Goal: Task Accomplishment & Management: Manage account settings

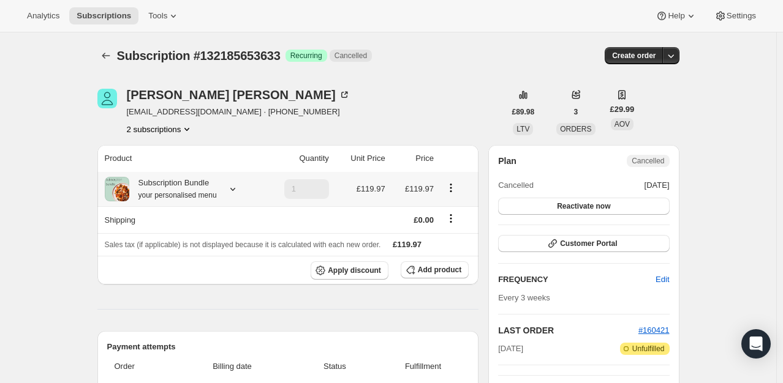
click at [239, 190] on icon at bounding box center [233, 189] width 12 height 12
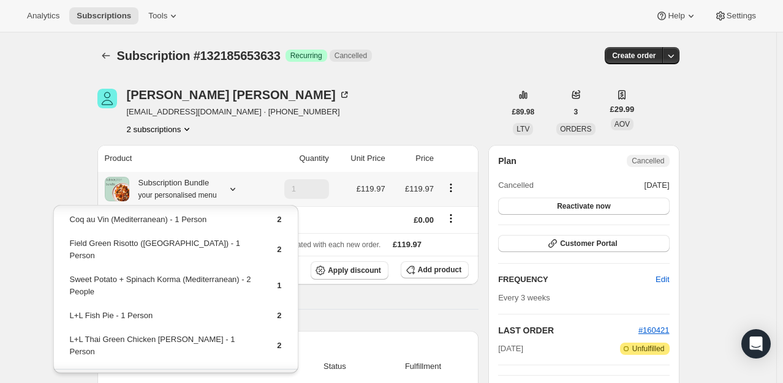
scroll to position [87, 0]
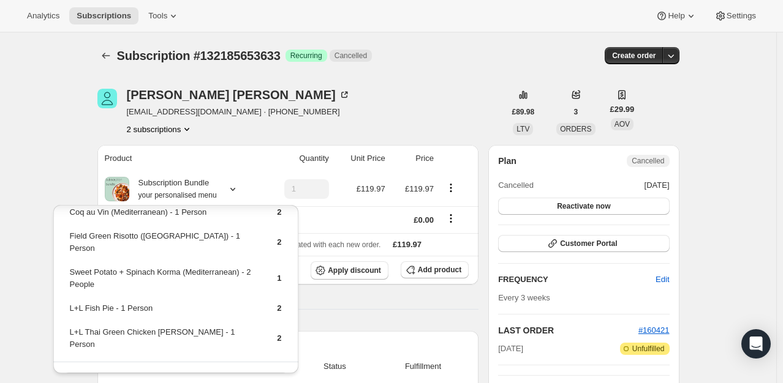
drag, startPoint x: 368, startPoint y: 61, endPoint x: 374, endPoint y: 64, distance: 6.8
click at [369, 61] on span "Cancelled" at bounding box center [350, 56] width 42 height 12
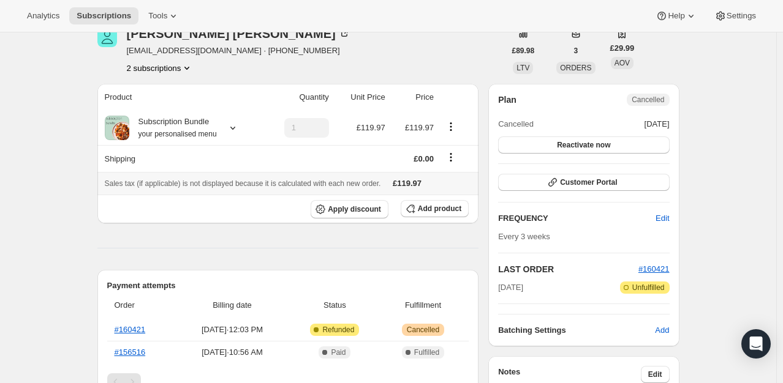
scroll to position [61, 0]
click at [212, 124] on div "Subscription Bundle your personalised menu" at bounding box center [173, 128] width 88 height 24
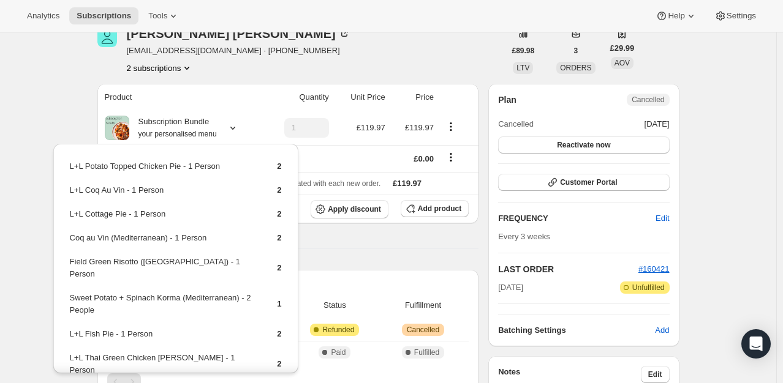
click at [186, 67] on icon "Product actions" at bounding box center [187, 68] width 12 height 12
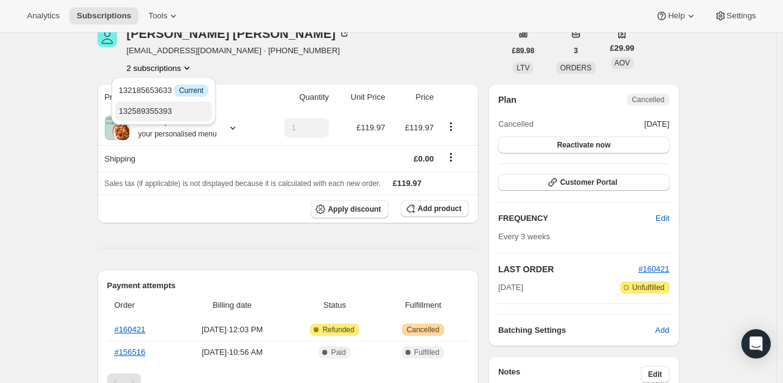
click at [168, 111] on span "132589355393" at bounding box center [145, 111] width 53 height 9
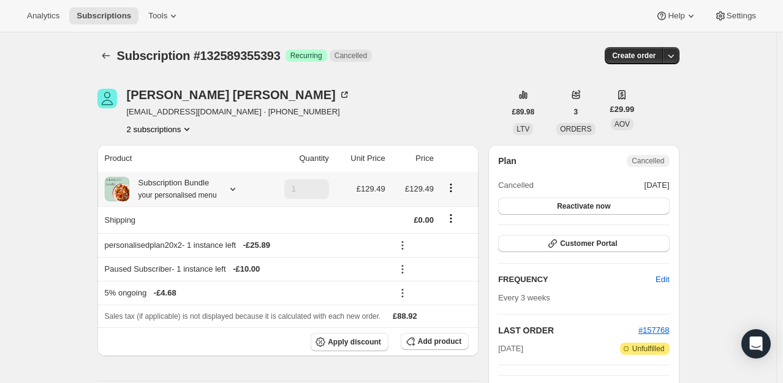
click at [228, 187] on icon at bounding box center [233, 189] width 12 height 12
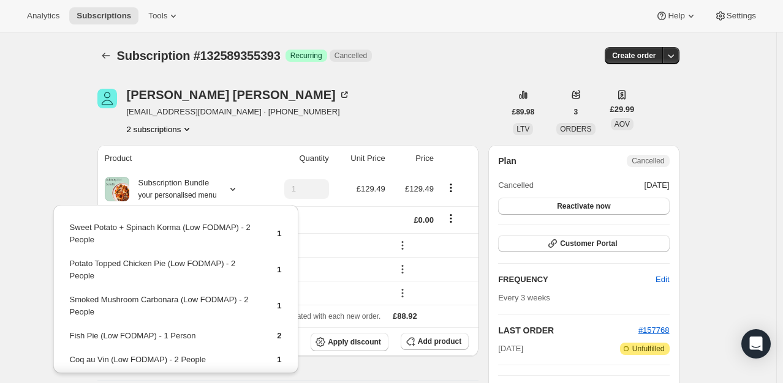
click at [186, 134] on icon "Product actions" at bounding box center [187, 129] width 12 height 12
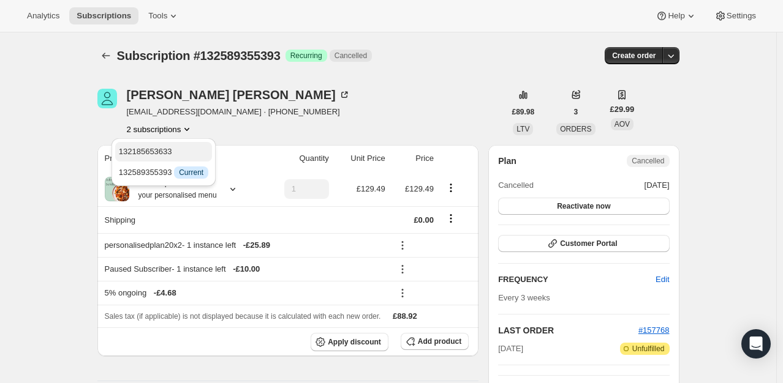
click at [171, 153] on span "132185653633" at bounding box center [163, 152] width 89 height 12
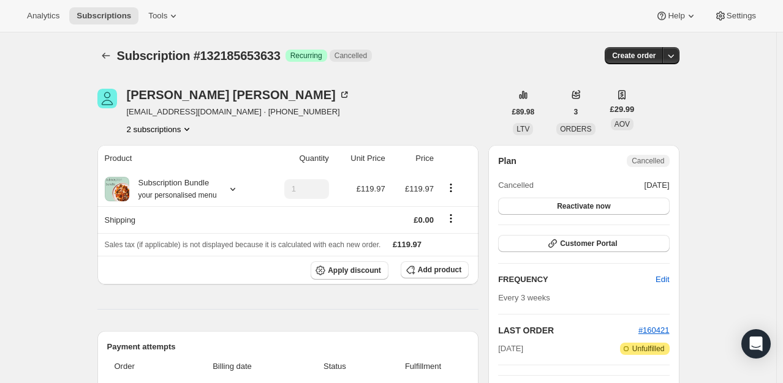
click at [171, 125] on button "2 subscriptions" at bounding box center [160, 129] width 67 height 12
click at [164, 173] on span "132589355393" at bounding box center [145, 172] width 53 height 9
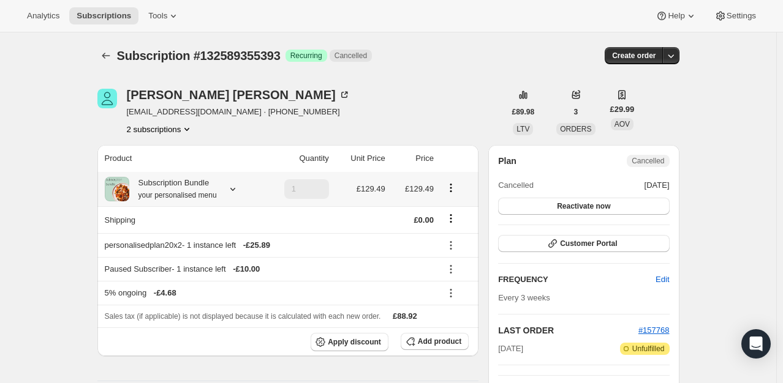
click at [234, 190] on icon at bounding box center [233, 189] width 12 height 12
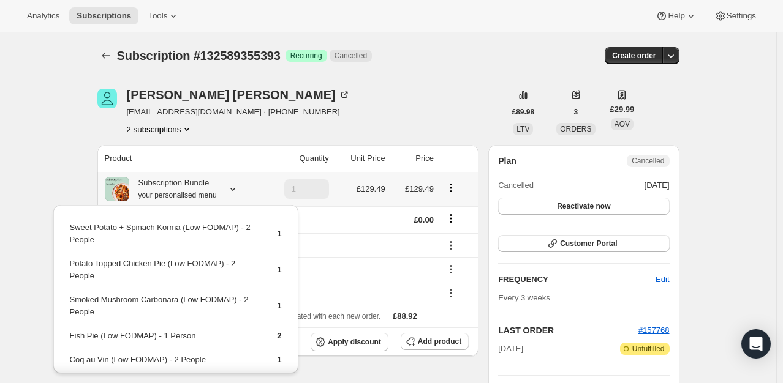
click at [234, 190] on icon at bounding box center [233, 189] width 12 height 12
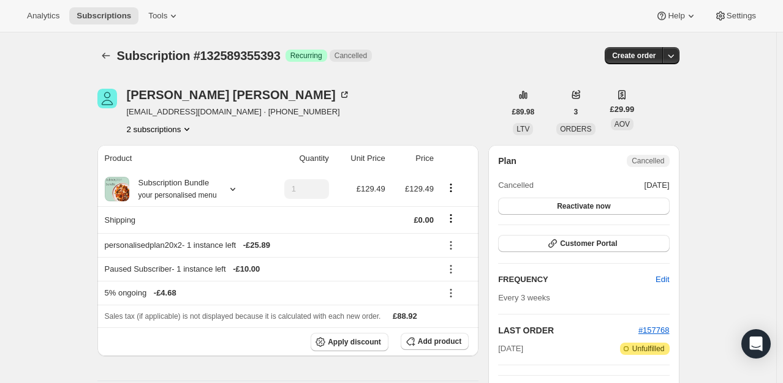
click at [173, 131] on button "2 subscriptions" at bounding box center [160, 129] width 67 height 12
click at [167, 153] on span "132185653633" at bounding box center [145, 151] width 53 height 9
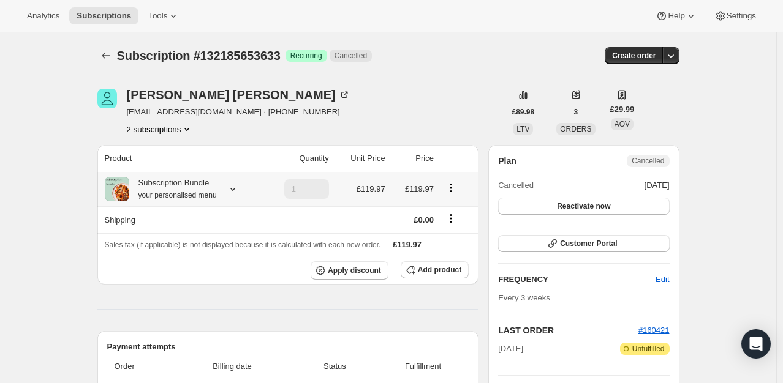
click at [238, 189] on icon at bounding box center [233, 189] width 12 height 12
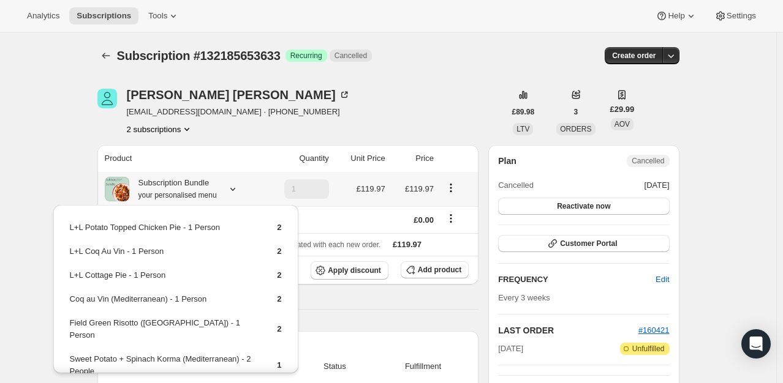
click at [238, 189] on icon at bounding box center [233, 189] width 12 height 12
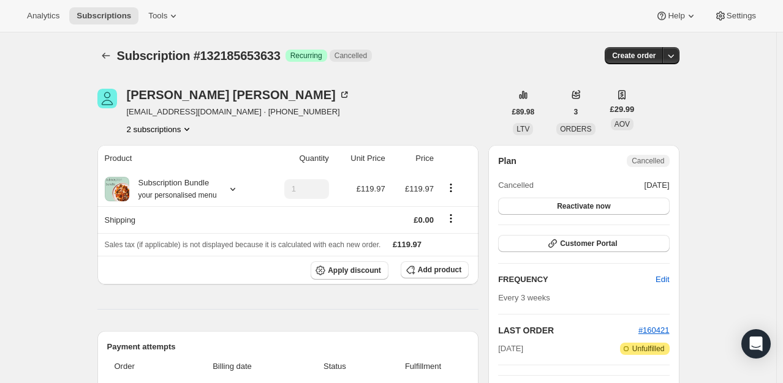
click at [164, 126] on button "2 subscriptions" at bounding box center [160, 129] width 67 height 12
click at [162, 172] on span "132589355393" at bounding box center [145, 172] width 53 height 9
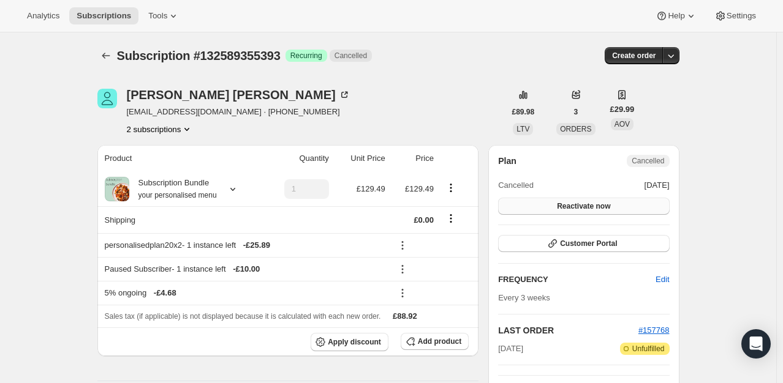
click at [601, 207] on span "Reactivate now" at bounding box center [583, 206] width 53 height 10
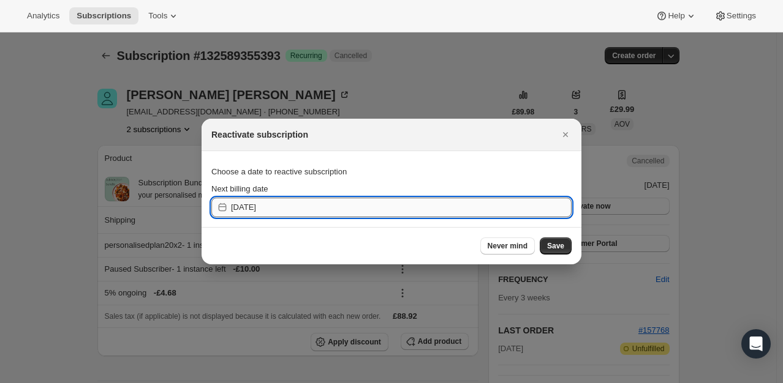
click at [343, 198] on input "[DATE]" at bounding box center [401, 208] width 341 height 20
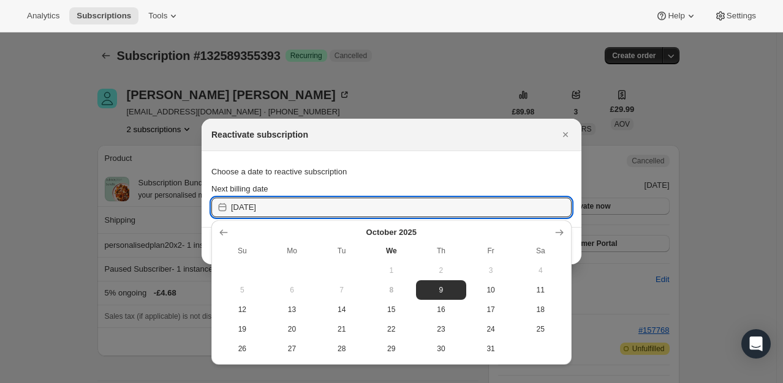
click at [563, 230] on icon "Show next month, November 2025" at bounding box center [559, 233] width 12 height 12
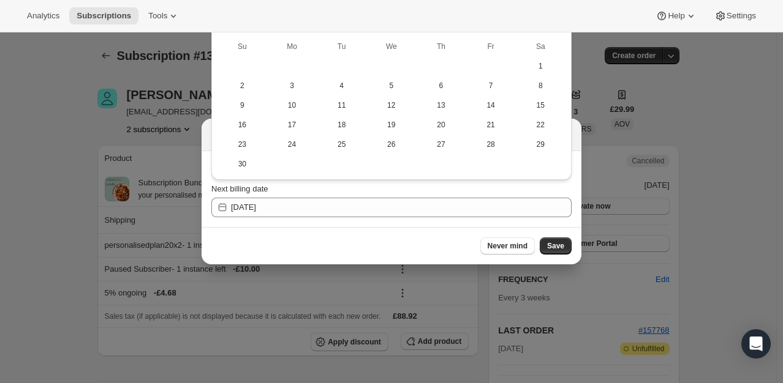
click at [563, 230] on div "Never mind Save" at bounding box center [391, 245] width 380 height 37
click at [536, 151] on button "29" at bounding box center [541, 145] width 50 height 20
type input "[DATE]"
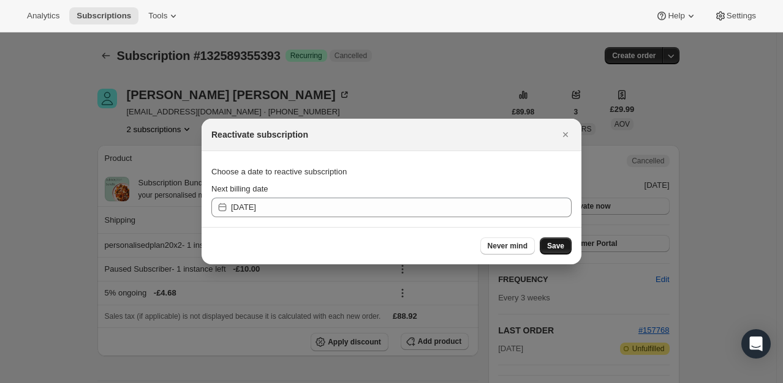
click at [561, 250] on span "Save" at bounding box center [555, 246] width 17 height 10
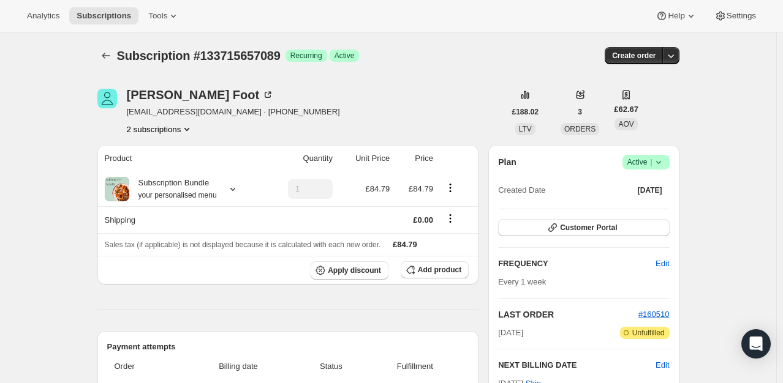
click at [662, 170] on div "Plan Success Active | Created Date Oct 8, 2025" at bounding box center [583, 177] width 171 height 44
click at [664, 161] on icon at bounding box center [658, 162] width 12 height 12
click at [628, 208] on span "Cancel subscription" at bounding box center [649, 206] width 69 height 9
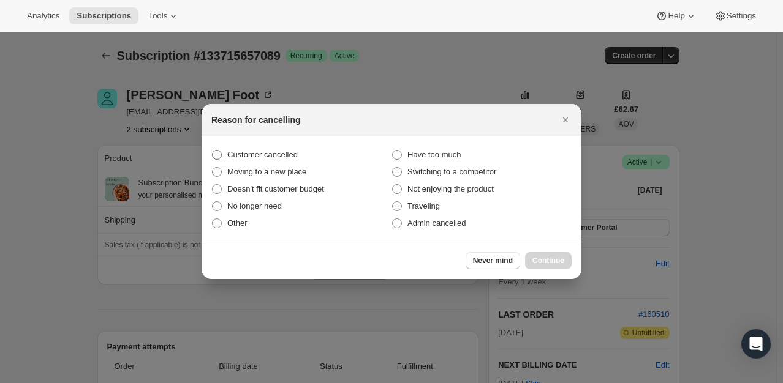
click at [282, 157] on span "Customer cancelled" at bounding box center [262, 154] width 70 height 9
click at [213, 151] on input "Customer cancelled" at bounding box center [212, 150] width 1 height 1
radio input "true"
click at [554, 262] on span "Continue" at bounding box center [548, 261] width 32 height 10
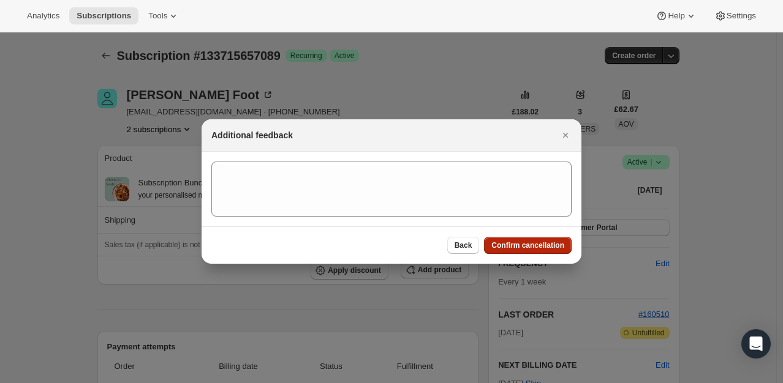
click at [499, 244] on span "Confirm cancellation" at bounding box center [527, 246] width 73 height 10
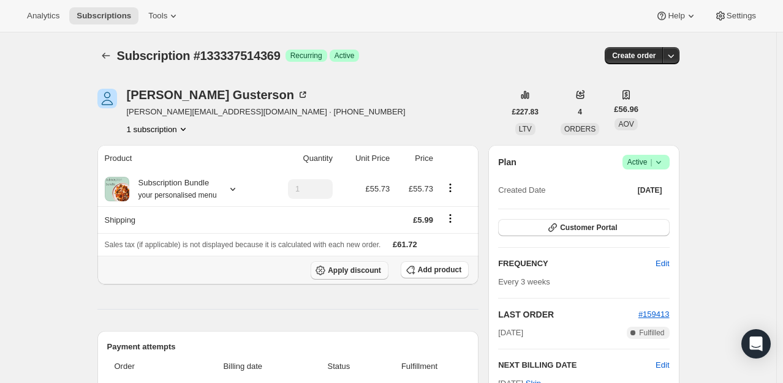
click at [343, 266] on span "Apply discount" at bounding box center [354, 271] width 53 height 10
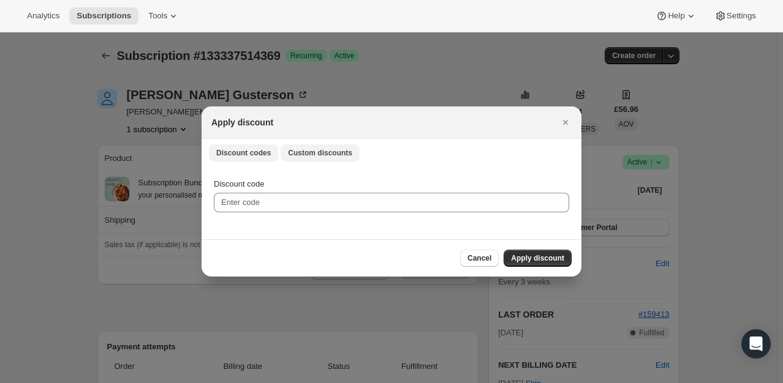
click at [325, 150] on span "Custom discounts" at bounding box center [320, 153] width 64 height 10
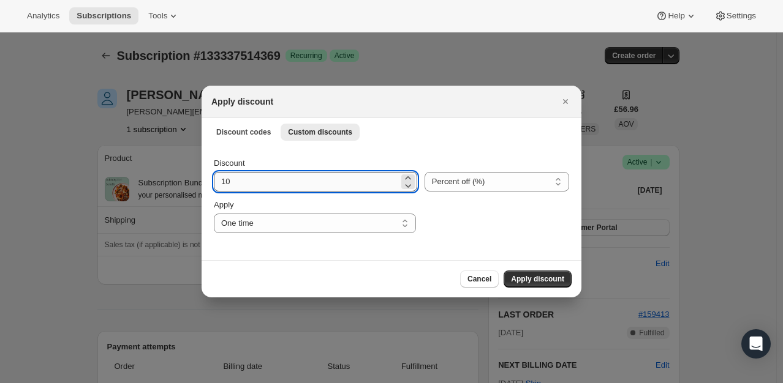
click at [268, 183] on input "10" at bounding box center [306, 182] width 185 height 20
type input "100"
click at [566, 274] on button "Apply discount" at bounding box center [537, 279] width 68 height 17
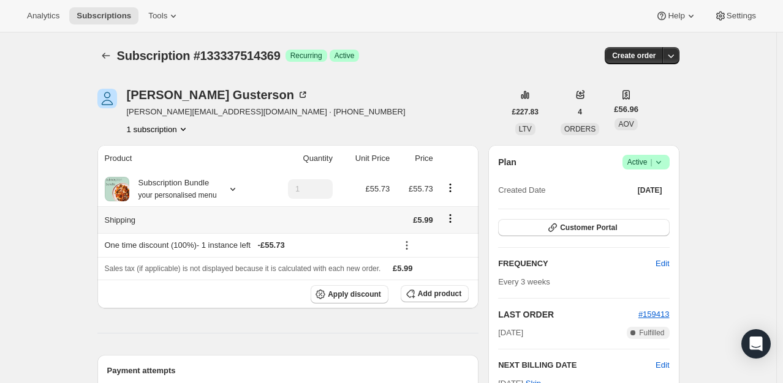
click at [451, 219] on icon "Shipping actions" at bounding box center [450, 219] width 12 height 12
click at [434, 244] on span "Edit shipping rate" at bounding box center [452, 242] width 61 height 9
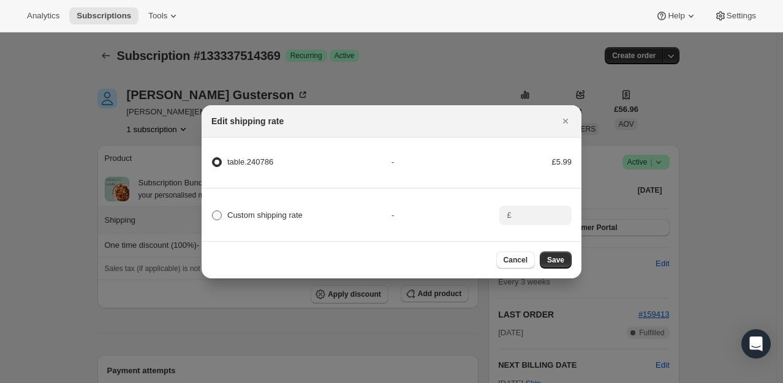
click at [243, 212] on span "Custom shipping rate" at bounding box center [264, 215] width 75 height 9
click at [213, 211] on input "Custom shipping rate" at bounding box center [212, 211] width 1 height 1
radio input "true"
radio input "false"
click at [515, 206] on input ":reo:" at bounding box center [534, 216] width 38 height 20
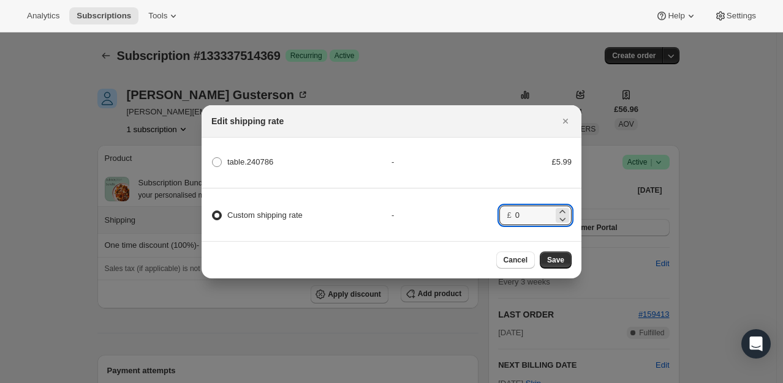
type input "0"
click at [536, 258] on div "Cancel Save" at bounding box center [533, 260] width 75 height 17
click at [549, 263] on span "Save" at bounding box center [555, 260] width 17 height 10
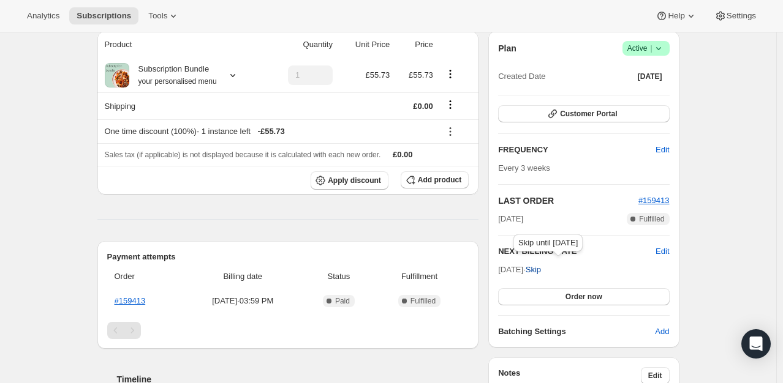
scroll to position [184, 0]
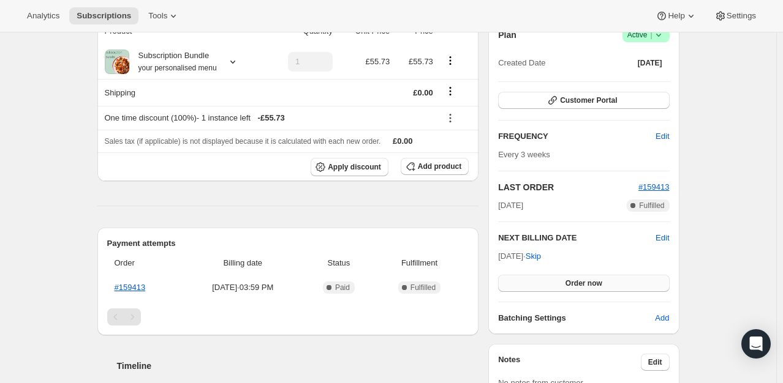
click at [556, 275] on button "Order now" at bounding box center [583, 283] width 171 height 17
click at [554, 283] on button "Click to confirm" at bounding box center [583, 283] width 171 height 17
